Goal: Task Accomplishment & Management: Use online tool/utility

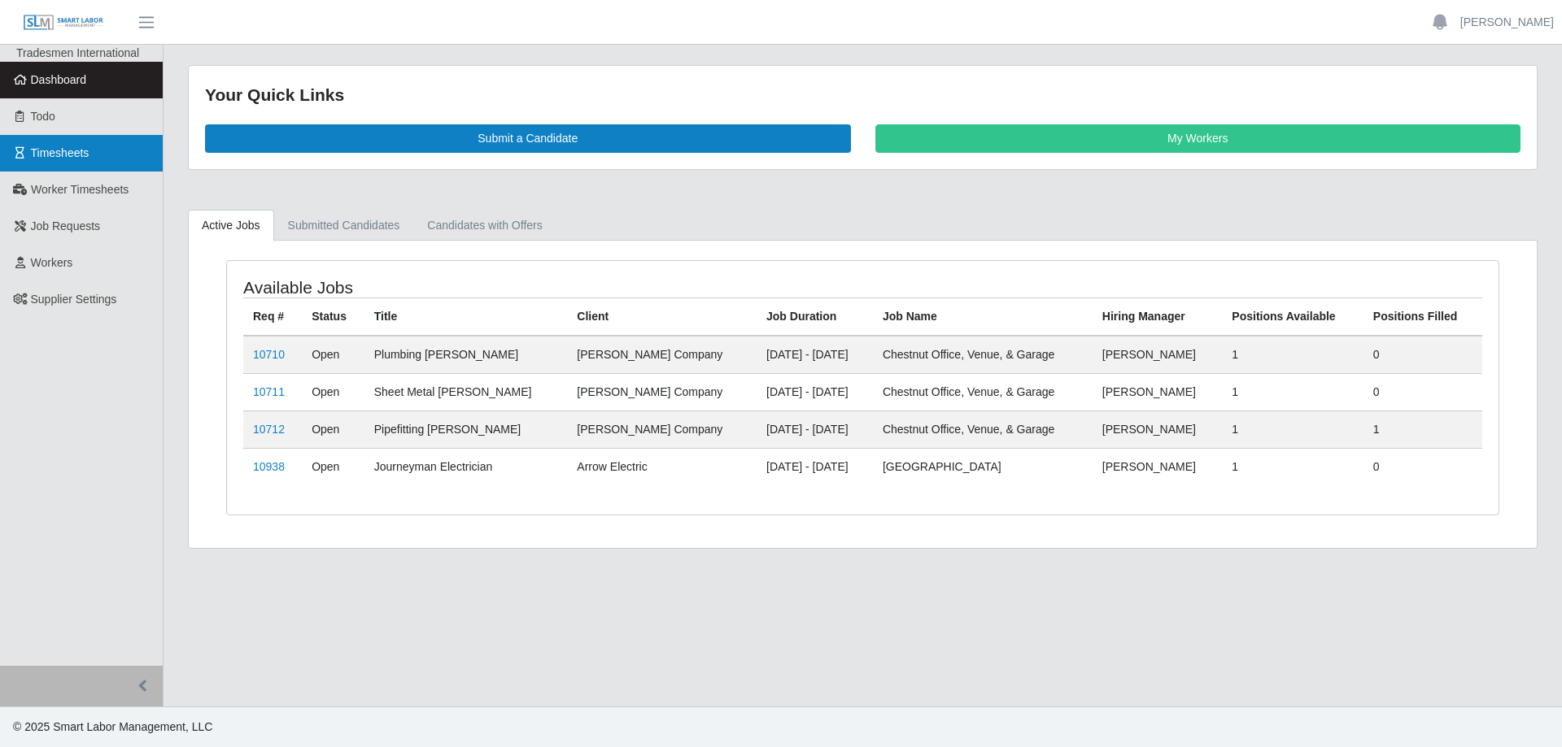
click at [70, 150] on span "Timesheets" at bounding box center [60, 152] width 59 height 13
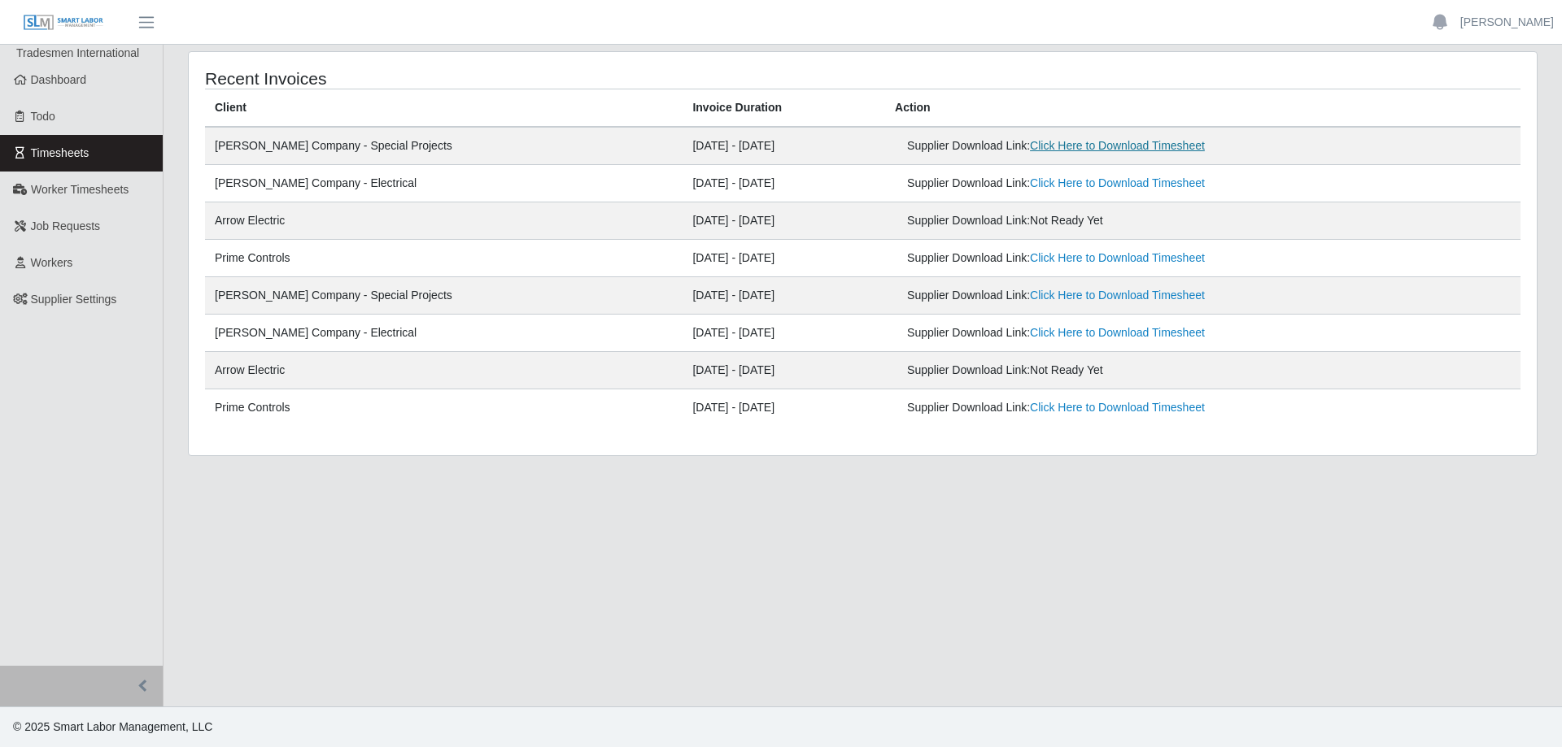
click at [1087, 146] on link "Click Here to Download Timesheet" at bounding box center [1117, 145] width 175 height 13
